Goal: Task Accomplishment & Management: Manage account settings

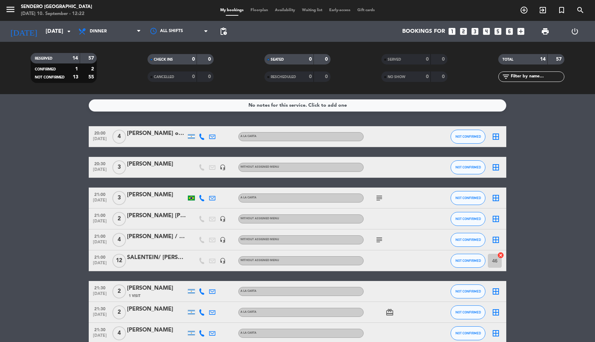
click at [139, 163] on div "[PERSON_NAME]" at bounding box center [156, 163] width 59 height 9
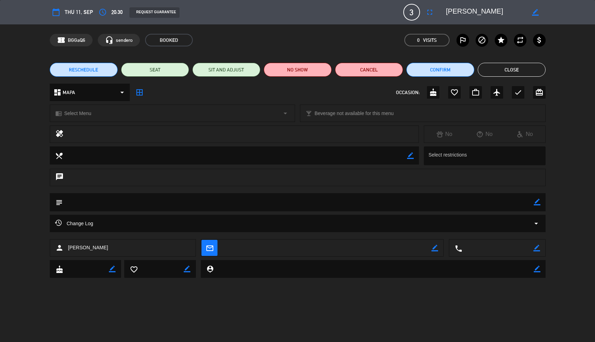
click at [535, 13] on icon "border_color" at bounding box center [535, 12] width 7 height 7
type textarea "poli [PERSON_NAME] 20%off"
click at [538, 10] on icon at bounding box center [535, 12] width 7 height 7
click at [510, 68] on button "Close" at bounding box center [512, 70] width 68 height 14
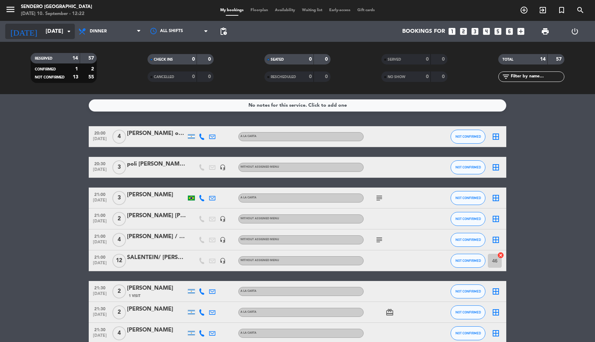
click at [61, 31] on input "[DATE]" at bounding box center [78, 32] width 73 height 14
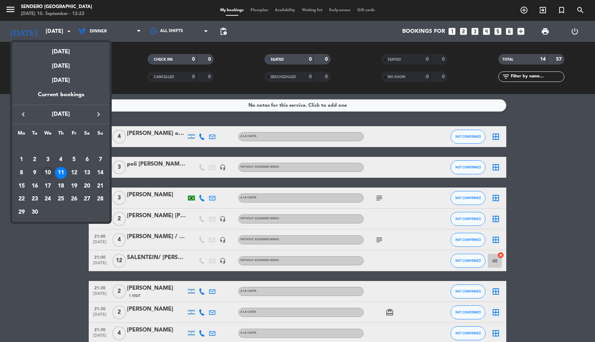
click at [46, 171] on div "10" at bounding box center [48, 173] width 12 height 12
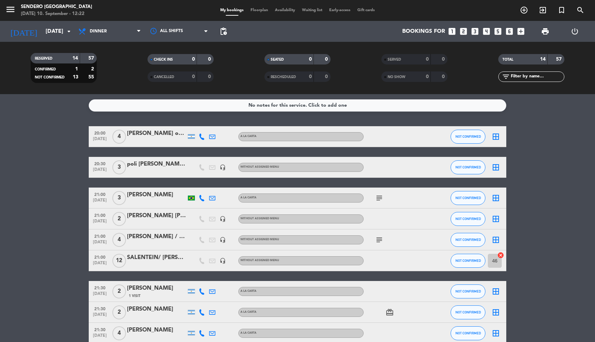
type input "Wed 10 Sep"
